Goal: Task Accomplishment & Management: Complete application form

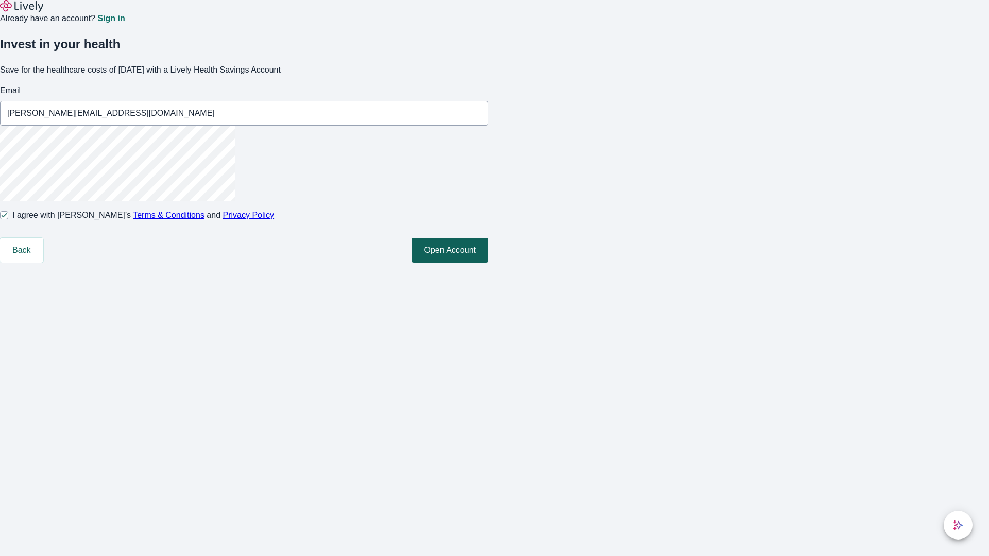
click at [488, 263] on button "Open Account" at bounding box center [450, 250] width 77 height 25
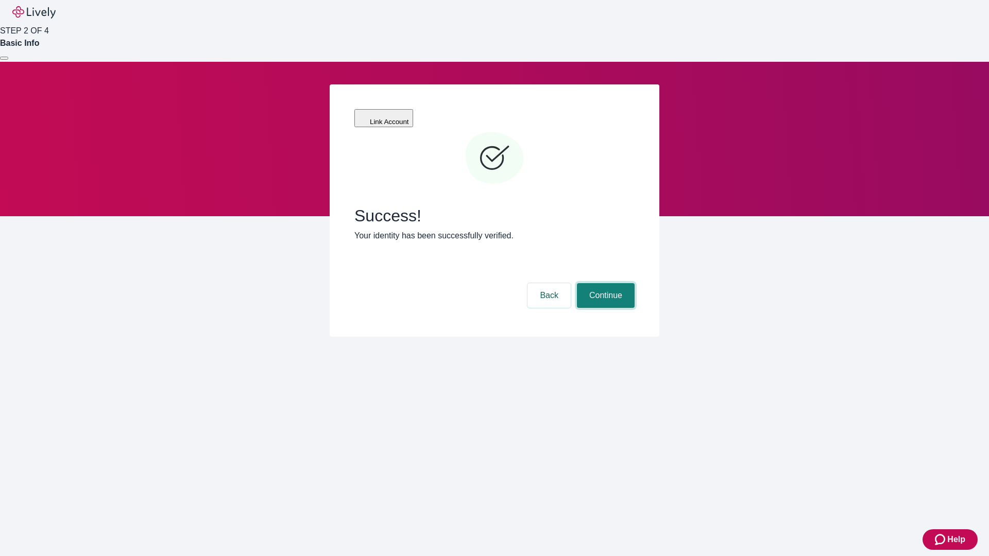
click at [604, 283] on button "Continue" at bounding box center [606, 295] width 58 height 25
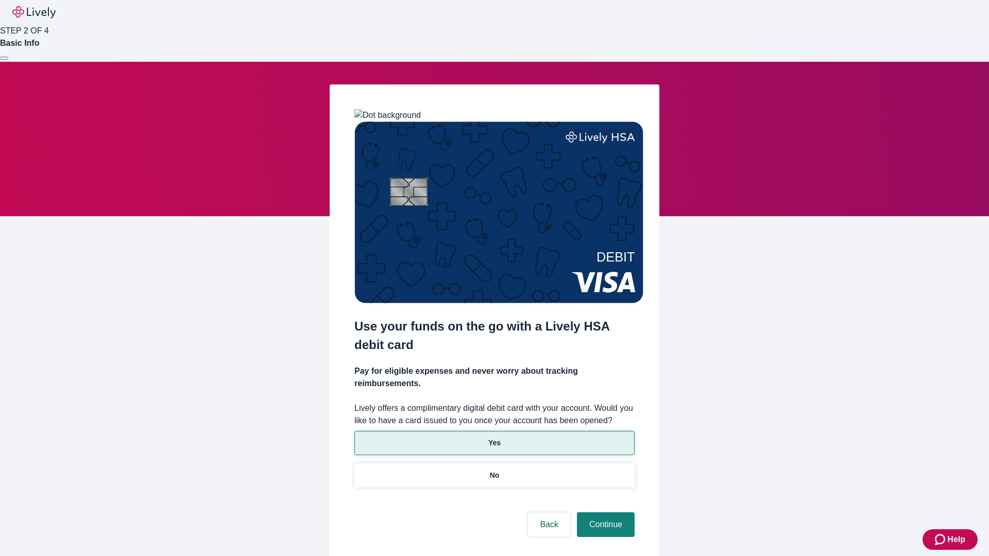
click at [494, 438] on p "Yes" at bounding box center [494, 443] width 12 height 11
click at [604, 513] on button "Continue" at bounding box center [606, 525] width 58 height 25
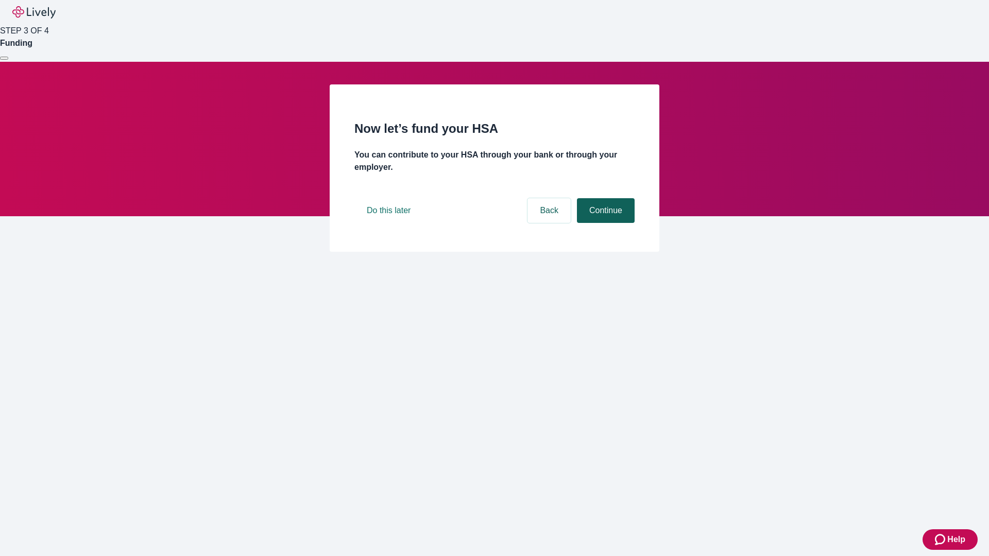
click at [604, 223] on button "Continue" at bounding box center [606, 210] width 58 height 25
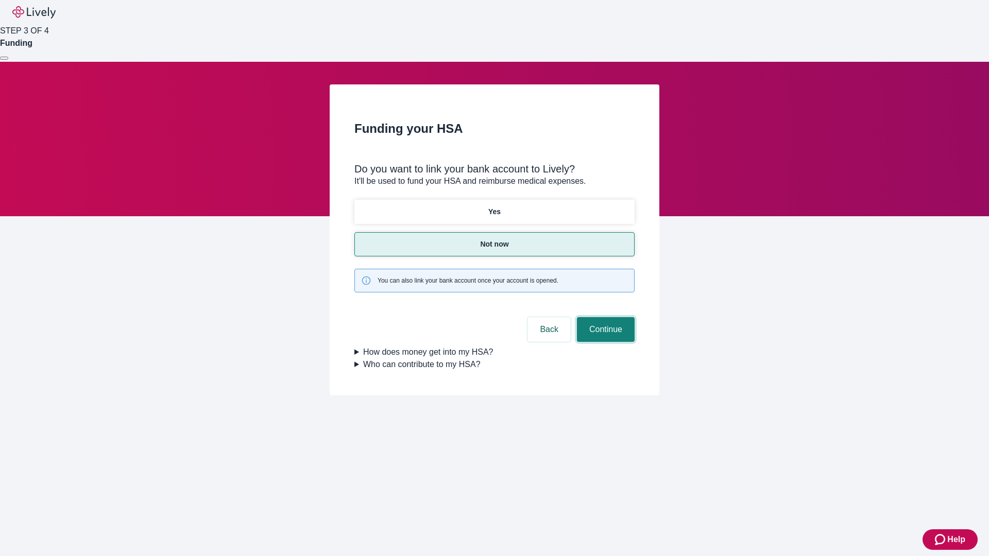
click at [604, 317] on button "Continue" at bounding box center [606, 329] width 58 height 25
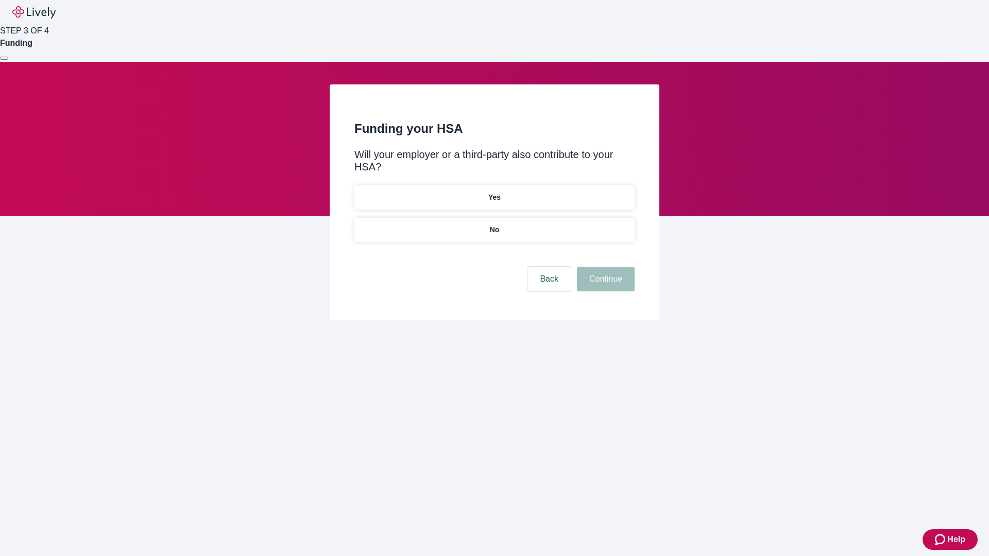
click at [494, 225] on p "No" at bounding box center [495, 230] width 10 height 11
click at [604, 267] on button "Continue" at bounding box center [606, 279] width 58 height 25
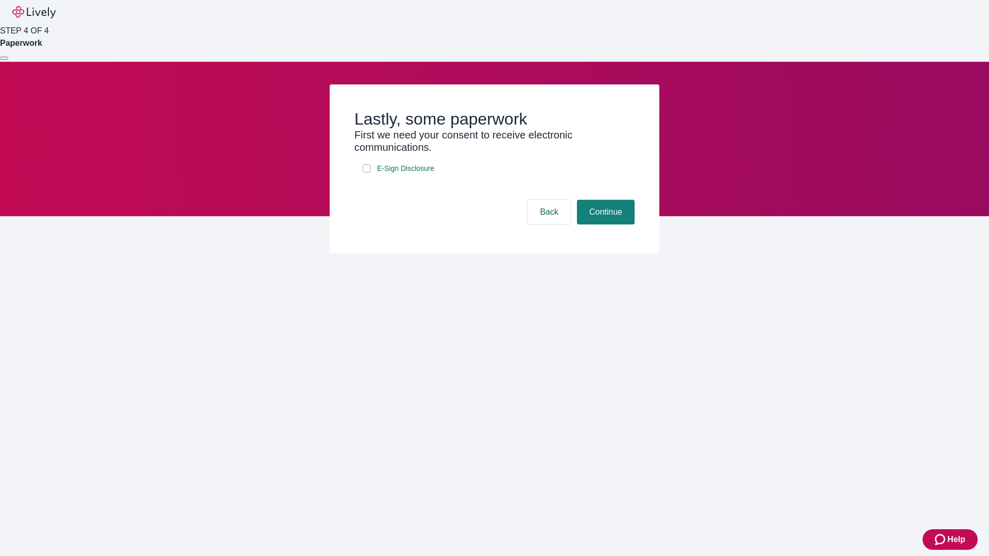
click at [367, 173] on input "E-Sign Disclosure" at bounding box center [367, 168] width 8 height 8
checkbox input "true"
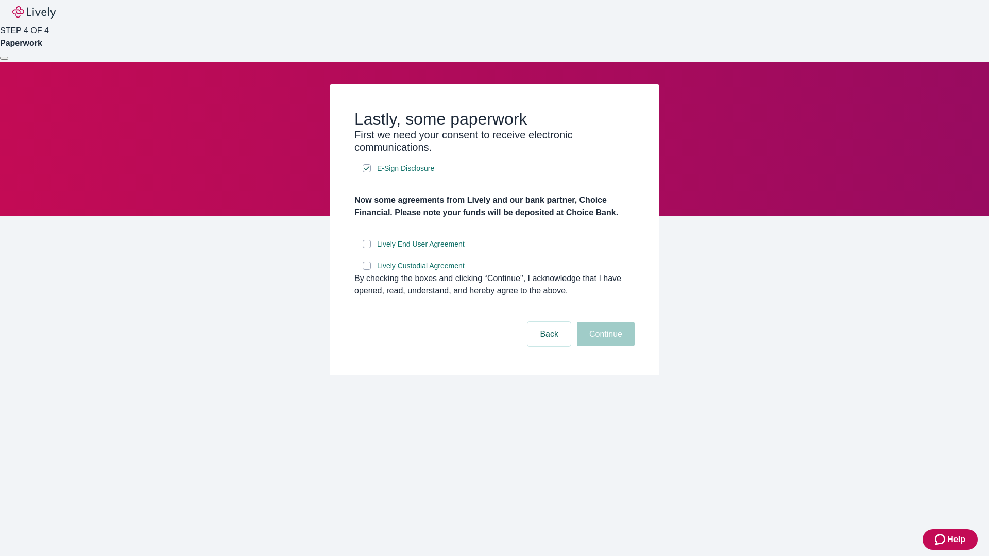
click at [367, 248] on input "Lively End User Agreement" at bounding box center [367, 244] width 8 height 8
checkbox input "true"
click at [367, 270] on input "Lively Custodial Agreement" at bounding box center [367, 266] width 8 height 8
checkbox input "true"
click at [604, 347] on button "Continue" at bounding box center [606, 334] width 58 height 25
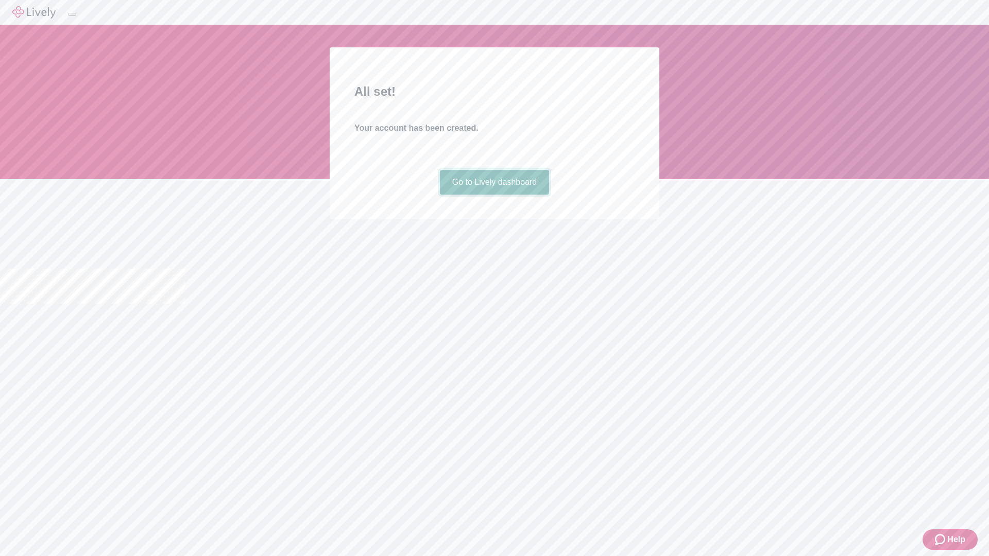
click at [494, 195] on link "Go to Lively dashboard" at bounding box center [495, 182] width 110 height 25
